Goal: Register for event/course

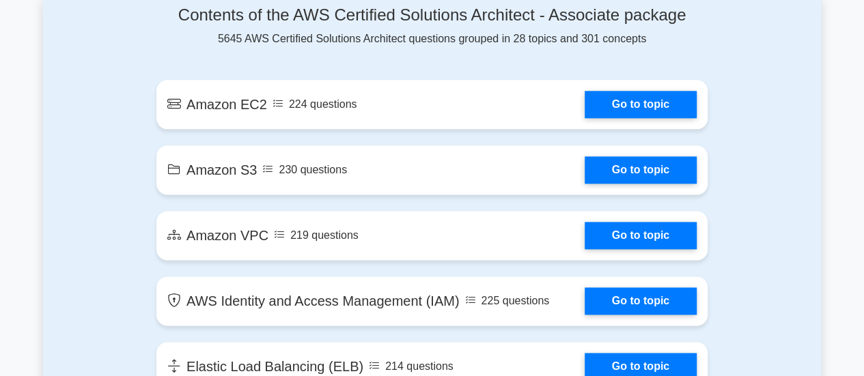
scroll to position [778, 0]
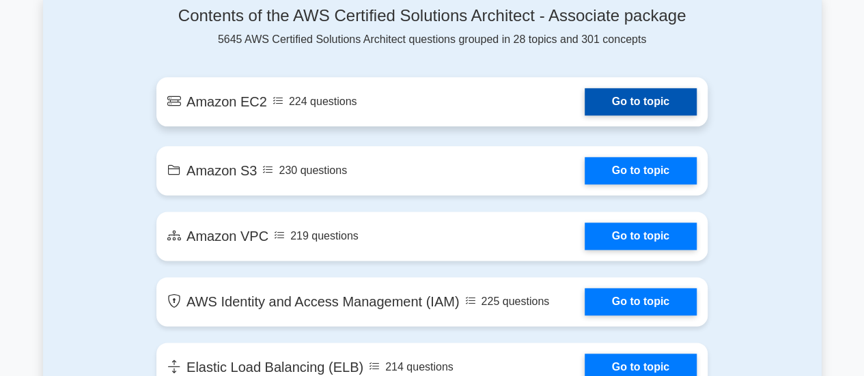
click at [654, 104] on link "Go to topic" at bounding box center [641, 101] width 112 height 27
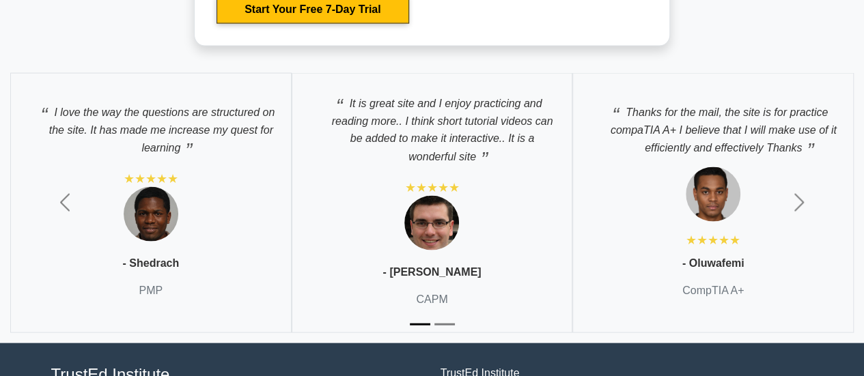
scroll to position [3917, 0]
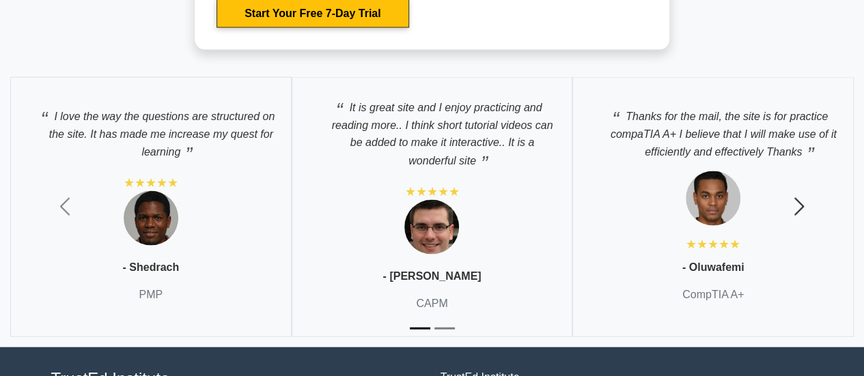
click at [806, 205] on span "button" at bounding box center [799, 207] width 22 height 22
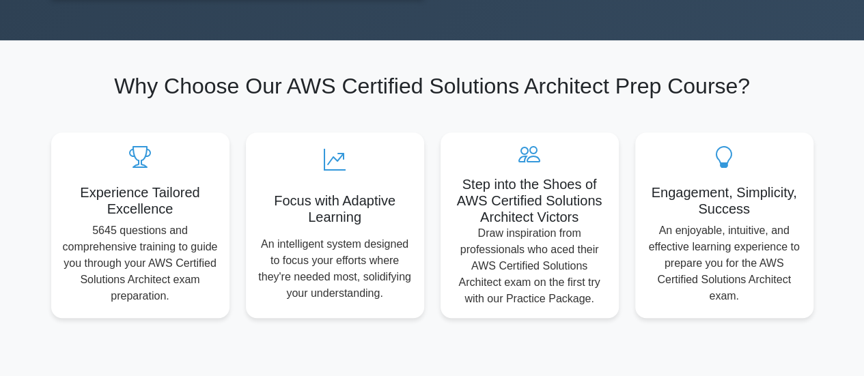
scroll to position [0, 0]
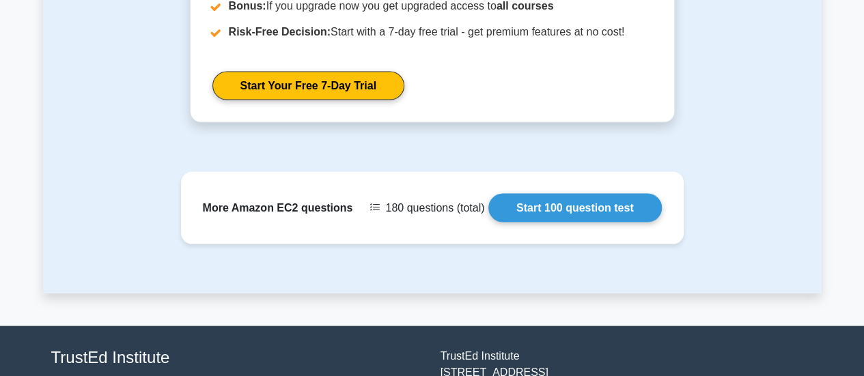
scroll to position [1302, 0]
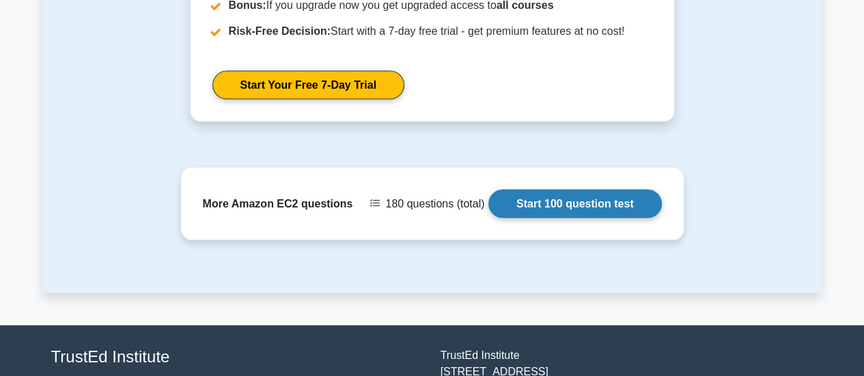
click at [623, 203] on link "Start 100 question test" at bounding box center [574, 204] width 173 height 29
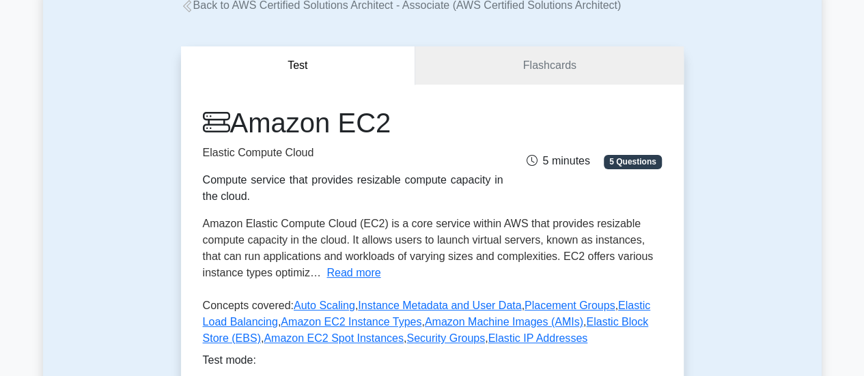
scroll to position [0, 0]
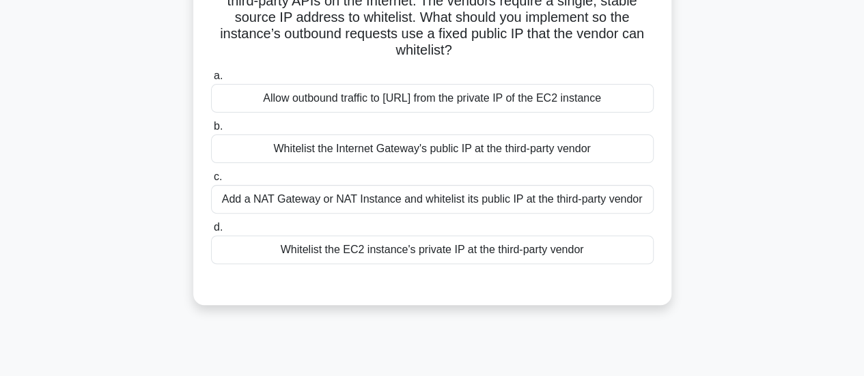
scroll to position [144, 0]
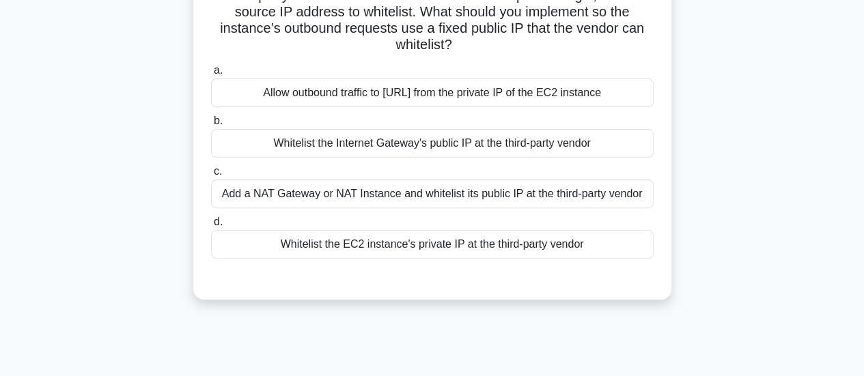
click at [606, 194] on div "Add a NAT Gateway or NAT Instance and whitelist its public IP at the third-part…" at bounding box center [432, 194] width 443 height 29
click at [211, 176] on input "c. Add a NAT Gateway or NAT Instance and whitelist its public IP at the third-p…" at bounding box center [211, 171] width 0 height 9
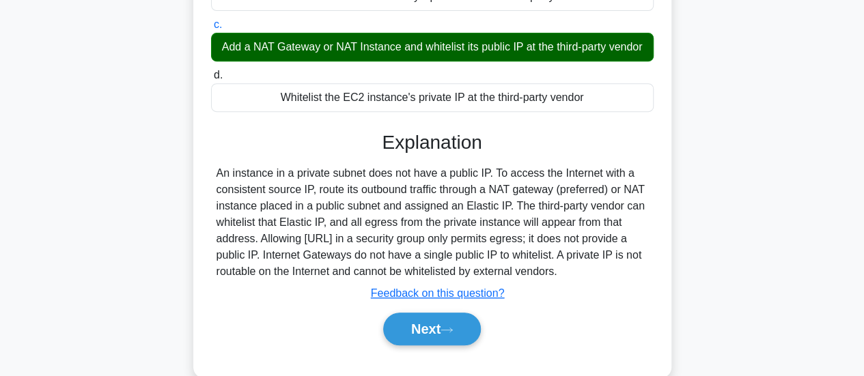
scroll to position [361, 0]
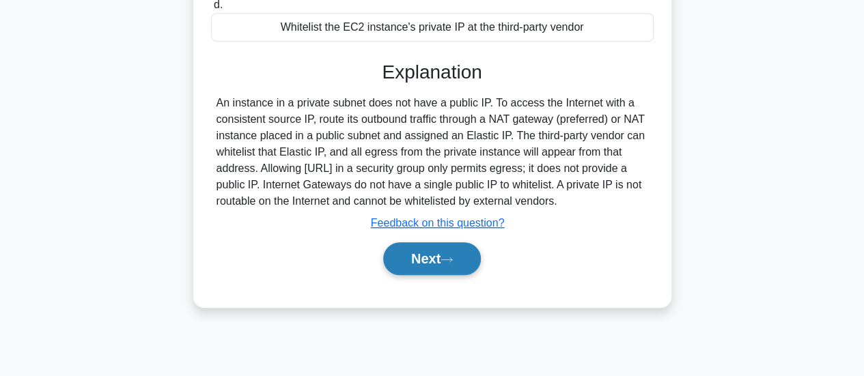
click at [451, 268] on button "Next" at bounding box center [432, 258] width 98 height 33
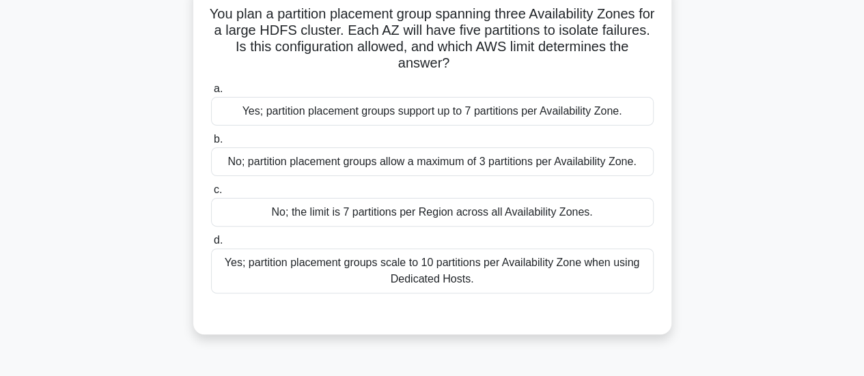
scroll to position [114, 0]
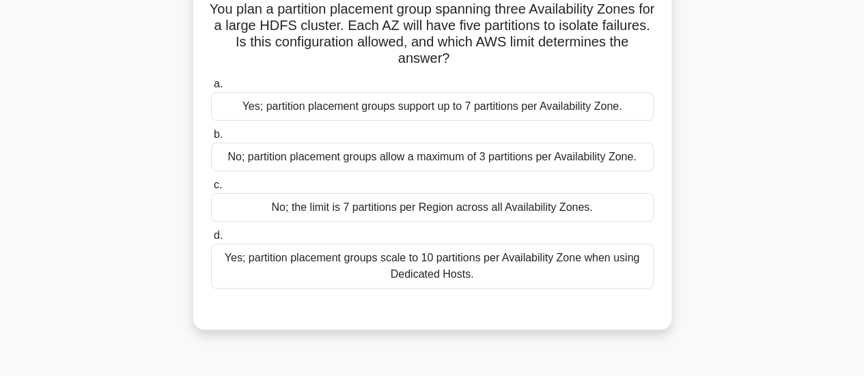
click at [598, 160] on div "No; partition placement groups allow a maximum of 3 partitions per Availability…" at bounding box center [432, 157] width 443 height 29
click at [211, 139] on input "b. No; partition placement groups allow a maximum of 3 partitions per Availabil…" at bounding box center [211, 134] width 0 height 9
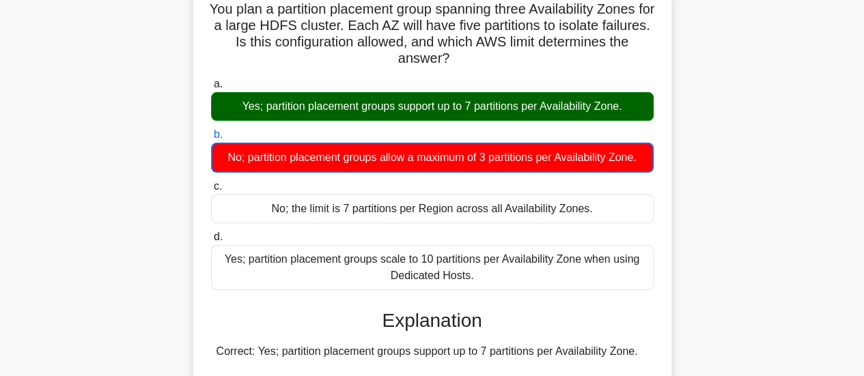
click at [653, 133] on label "b. No; partition placement groups allow a maximum of 3 partitions per Availabil…" at bounding box center [432, 149] width 443 height 46
click at [211, 133] on input "b. No; partition placement groups allow a maximum of 3 partitions per Availabil…" at bounding box center [211, 134] width 0 height 9
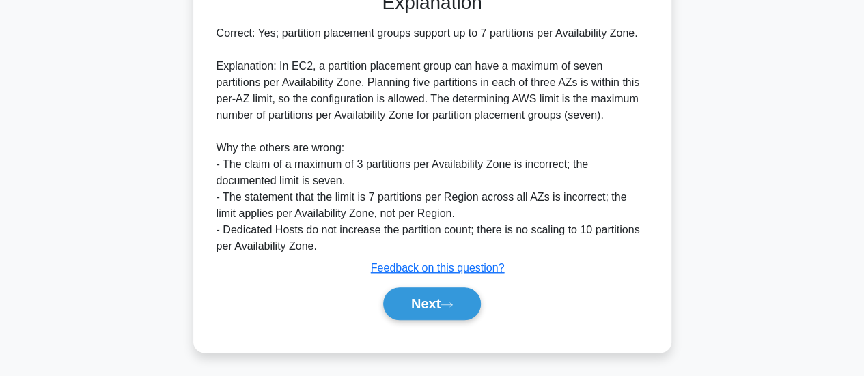
scroll to position [433, 0]
click at [449, 312] on button "Next" at bounding box center [432, 303] width 98 height 33
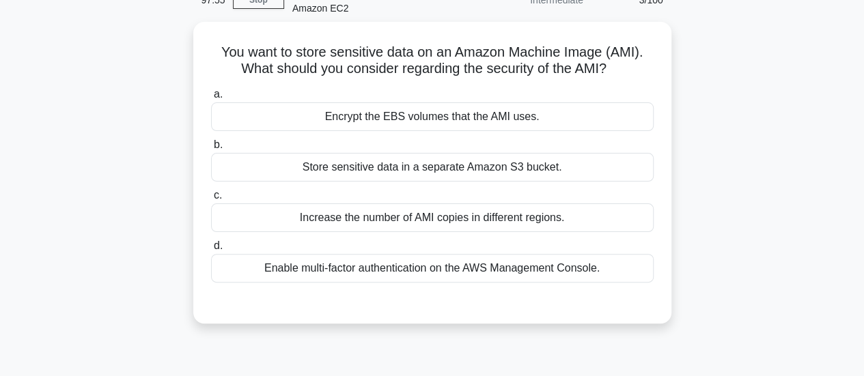
scroll to position [75, 0]
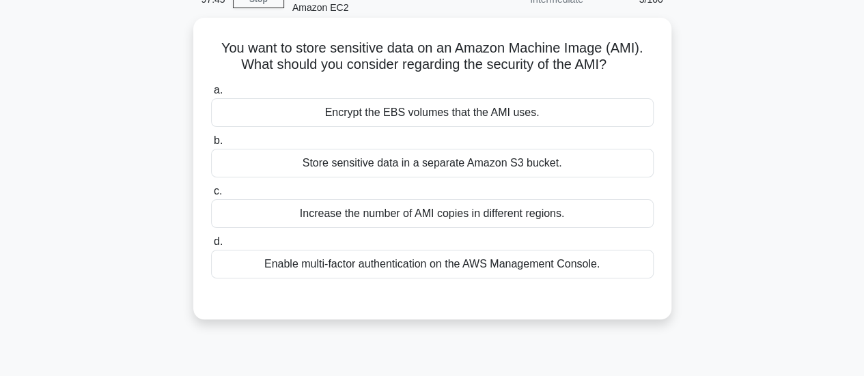
click at [552, 262] on div "Enable multi-factor authentication on the AWS Management Console." at bounding box center [432, 264] width 443 height 29
click at [211, 247] on input "d. Enable multi-factor authentication on the AWS Management Console." at bounding box center [211, 242] width 0 height 9
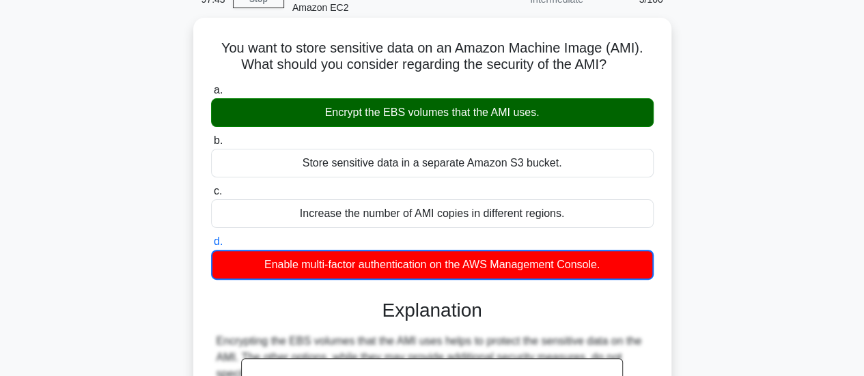
click at [662, 212] on div "You want to store sensitive data on an Amazon Machine Image (AMI). What should …" at bounding box center [432, 306] width 467 height 566
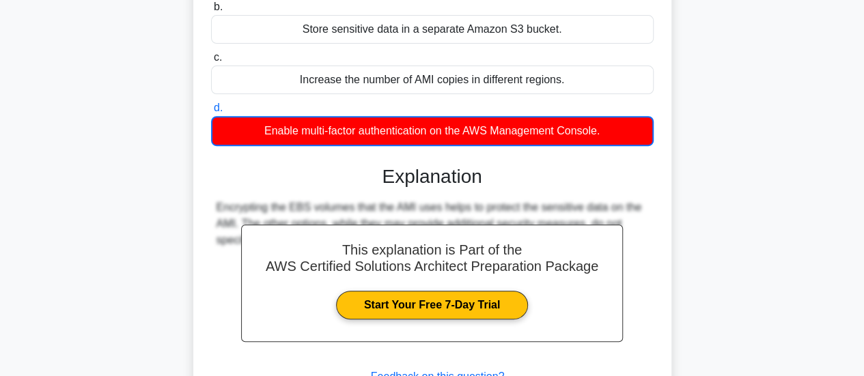
scroll to position [361, 0]
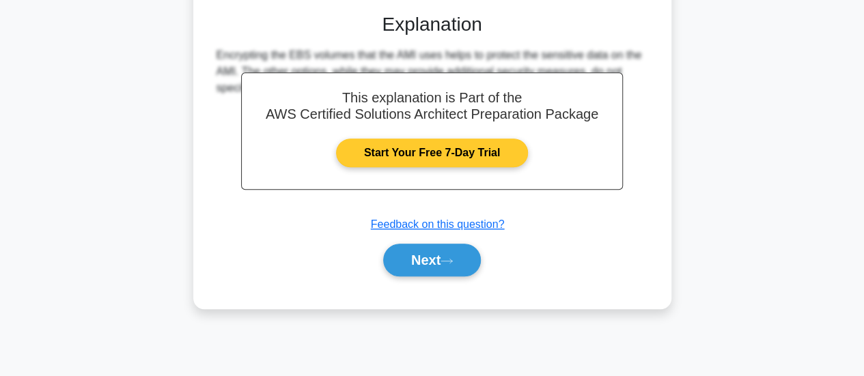
click at [484, 145] on link "Start Your Free 7-Day Trial" at bounding box center [432, 153] width 192 height 29
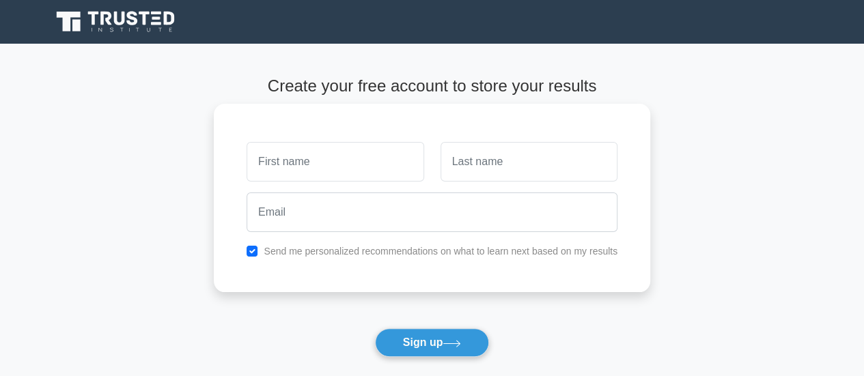
click at [373, 152] on input "text" at bounding box center [335, 162] width 177 height 40
type input "dhanush"
click at [486, 160] on input "text" at bounding box center [528, 162] width 177 height 40
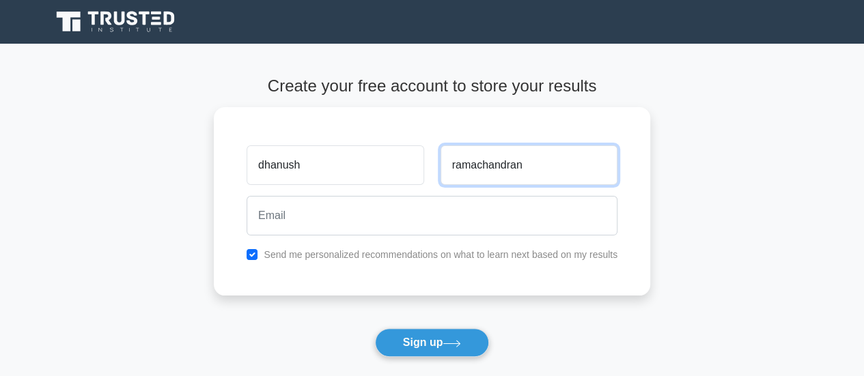
type input "ramachandran"
